Goal: Navigation & Orientation: Find specific page/section

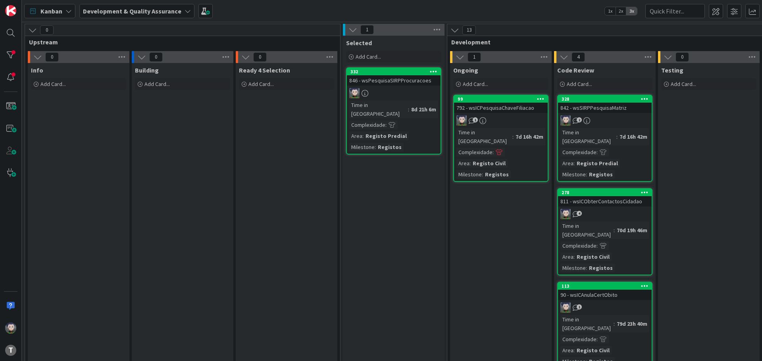
click at [289, 13] on div "Kanban Development & Quality Assurance 1x 2x 3x" at bounding box center [392, 11] width 740 height 22
click at [320, 11] on div "Kanban Development & Quality Assurance 1x 2x 3x" at bounding box center [392, 11] width 740 height 22
click at [316, 11] on div "Kanban Development & Quality Assurance 1x 2x 3x" at bounding box center [392, 11] width 740 height 22
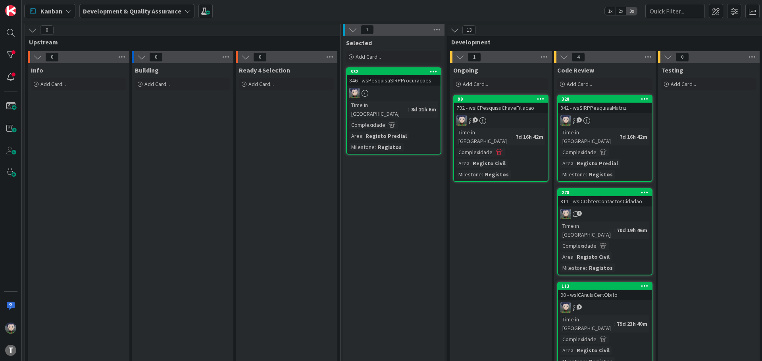
click at [313, 11] on div "Kanban Development & Quality Assurance 1x 2x 3x" at bounding box center [392, 11] width 740 height 22
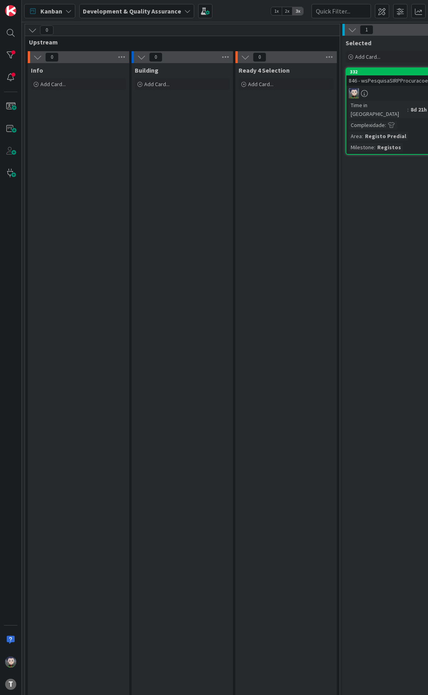
click at [242, 12] on div "Kanban Development & Quality Assurance 1x 2x 3x" at bounding box center [225, 11] width 407 height 22
click at [230, 8] on div "Kanban Development & Quality Assurance 1x 2x 3x" at bounding box center [225, 11] width 407 height 22
click at [238, 15] on div "Kanban Development & Quality Assurance 1x 2x 3x" at bounding box center [225, 11] width 407 height 22
click at [235, 5] on div "Kanban Development & Quality Assurance 1x 2x 3x" at bounding box center [225, 11] width 407 height 22
click at [237, 5] on div "Kanban Development & Quality Assurance 1x 2x 3x" at bounding box center [225, 11] width 407 height 22
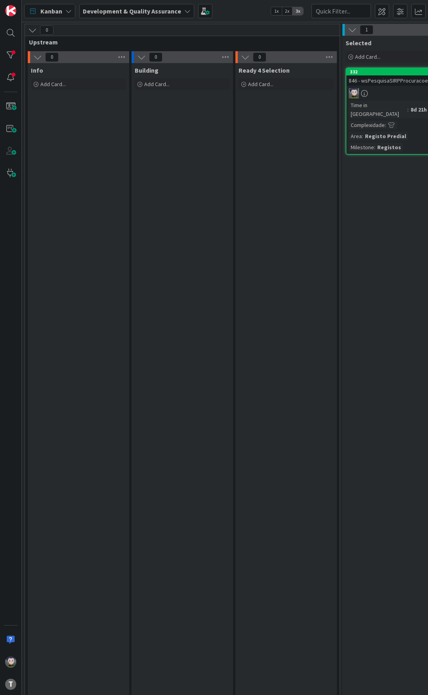
click at [239, 7] on div "Kanban Development & Quality Assurance 1x 2x 3x" at bounding box center [225, 11] width 407 height 22
